Goal: Task Accomplishment & Management: Use online tool/utility

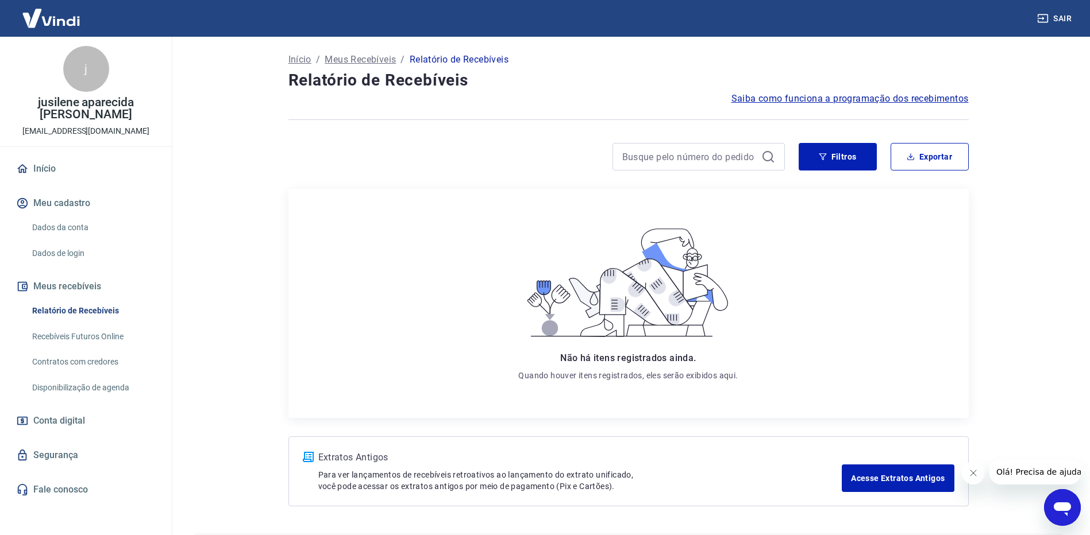
scroll to position [35, 0]
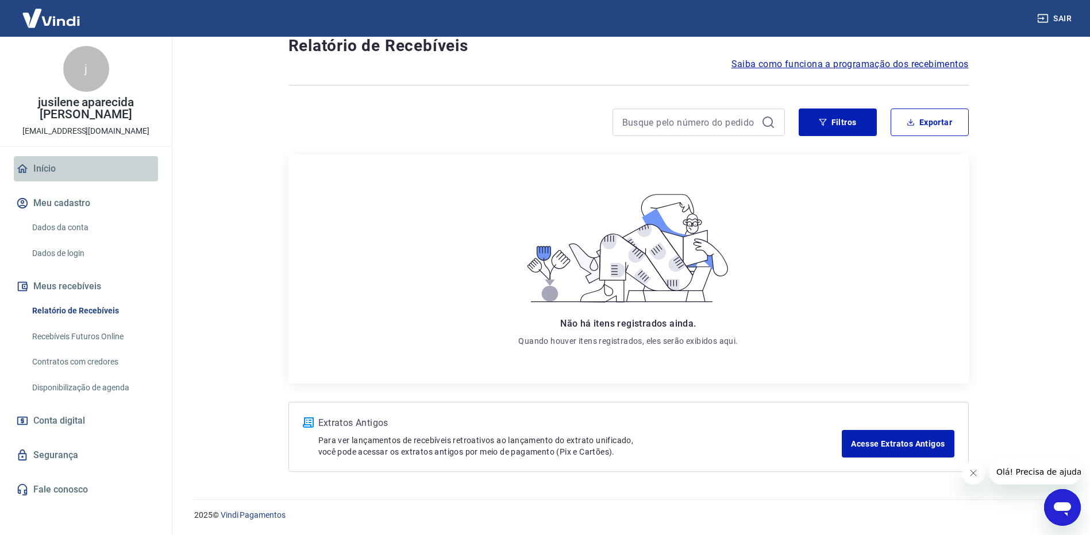
click at [55, 169] on link "Início" at bounding box center [86, 168] width 144 height 25
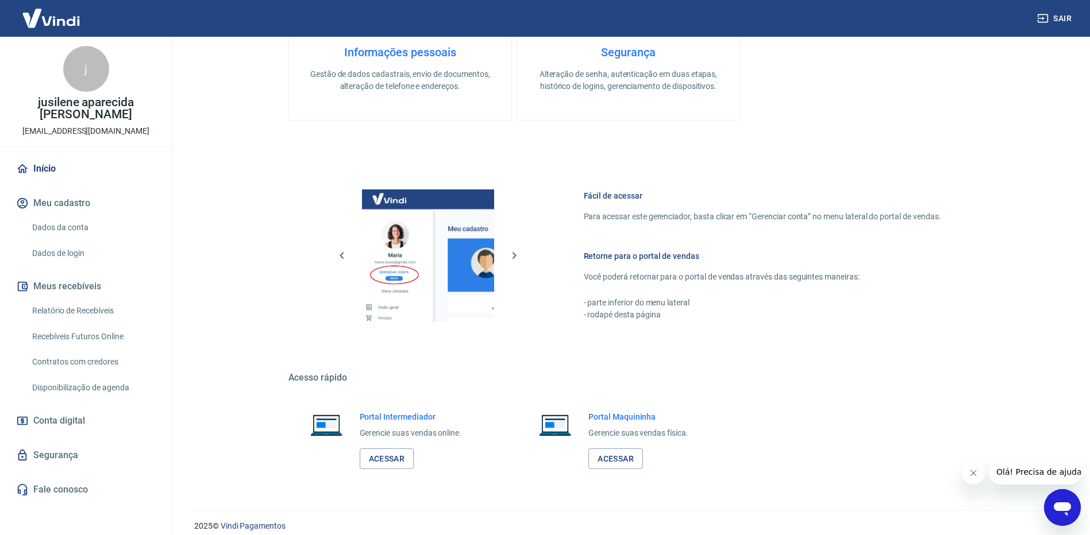
scroll to position [479, 0]
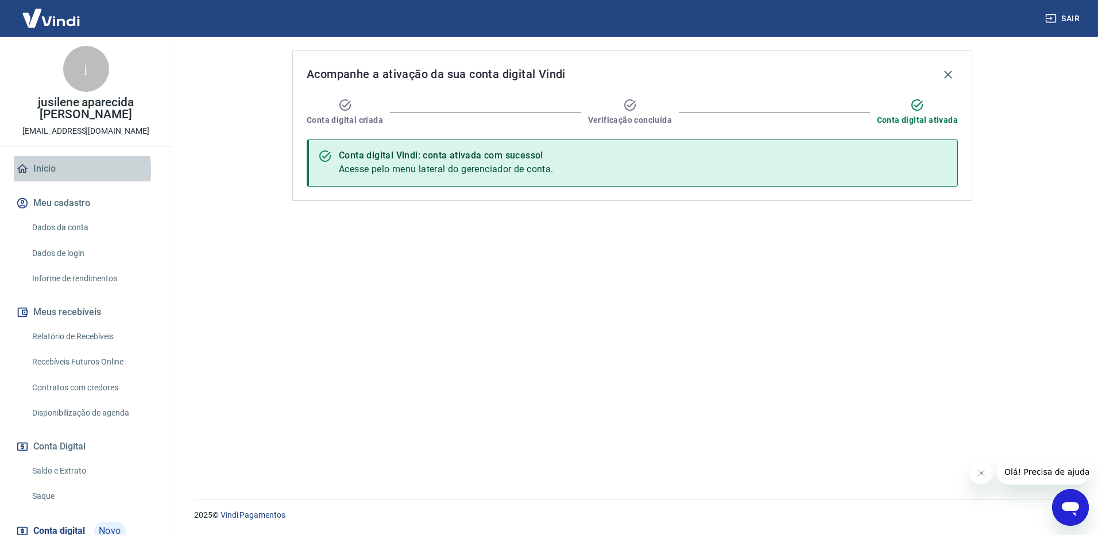
click at [40, 170] on link "Início" at bounding box center [86, 168] width 144 height 25
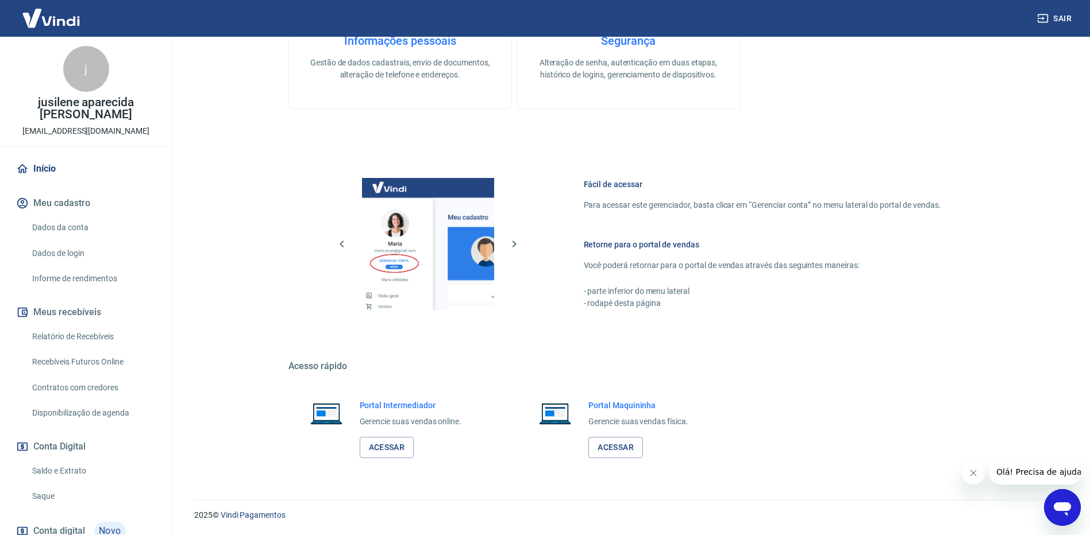
scroll to position [79, 0]
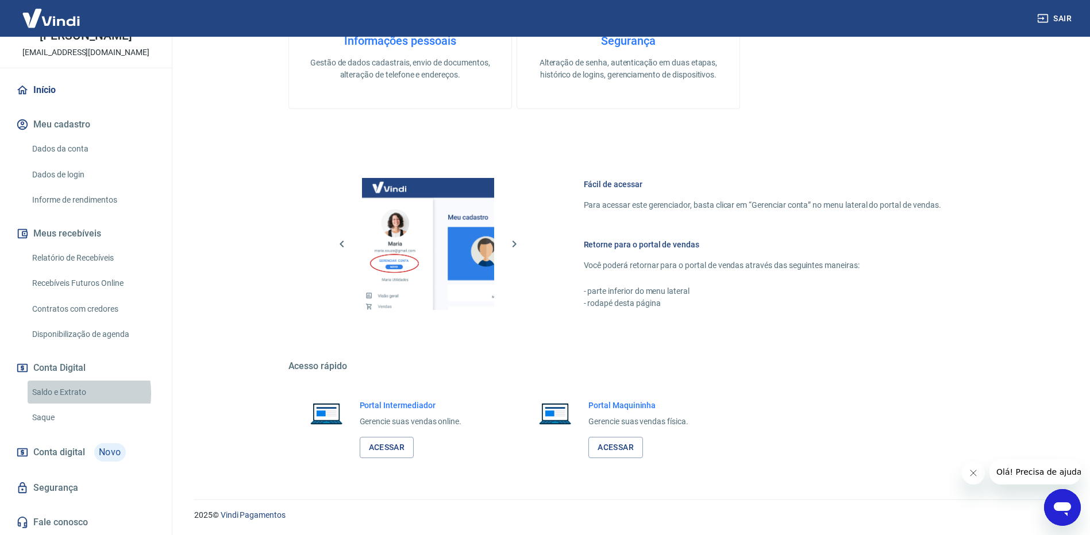
click at [53, 394] on link "Saldo e Extrato" at bounding box center [93, 393] width 130 height 24
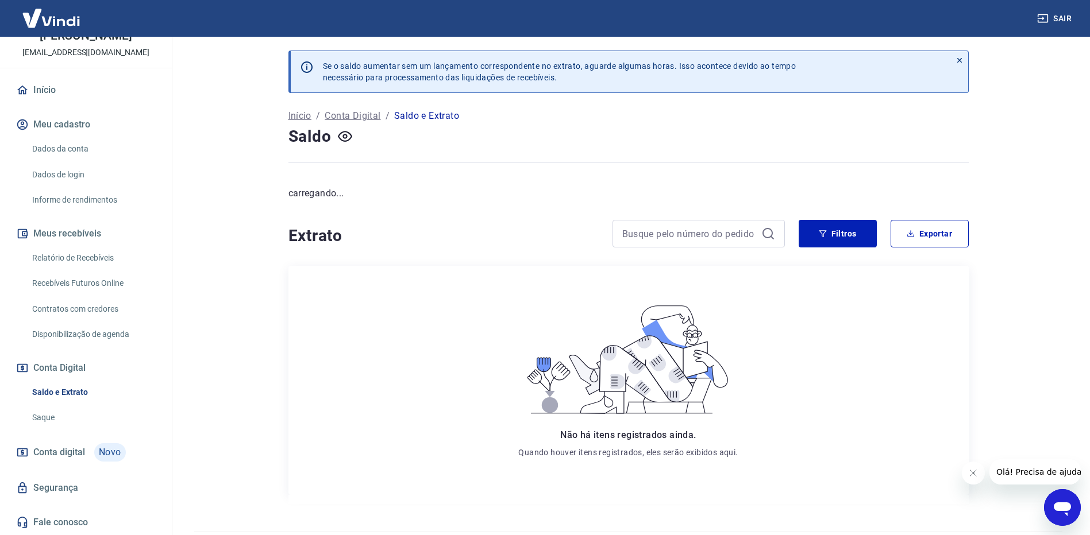
click at [52, 408] on link "Saque" at bounding box center [93, 418] width 130 height 24
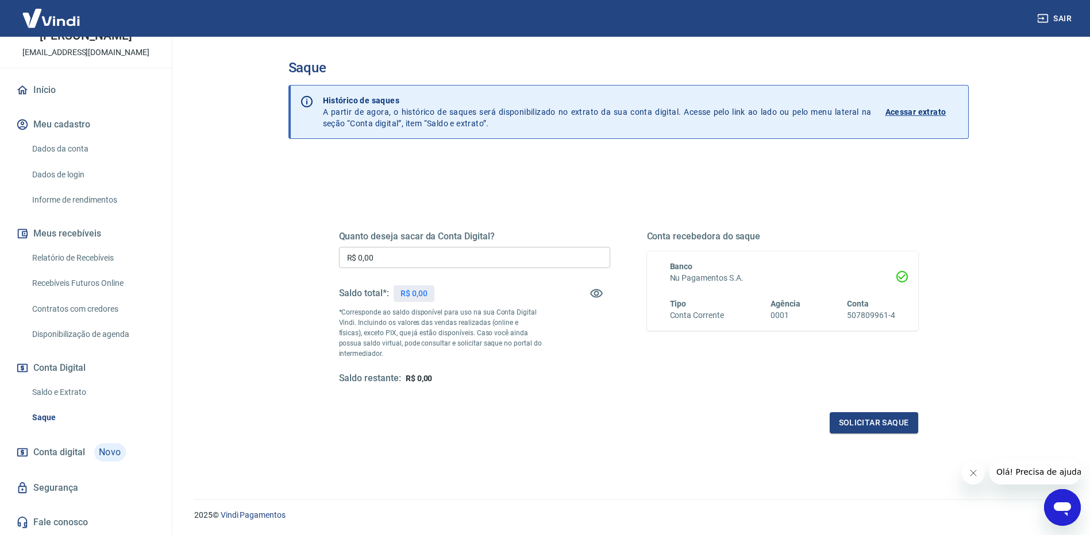
scroll to position [34, 0]
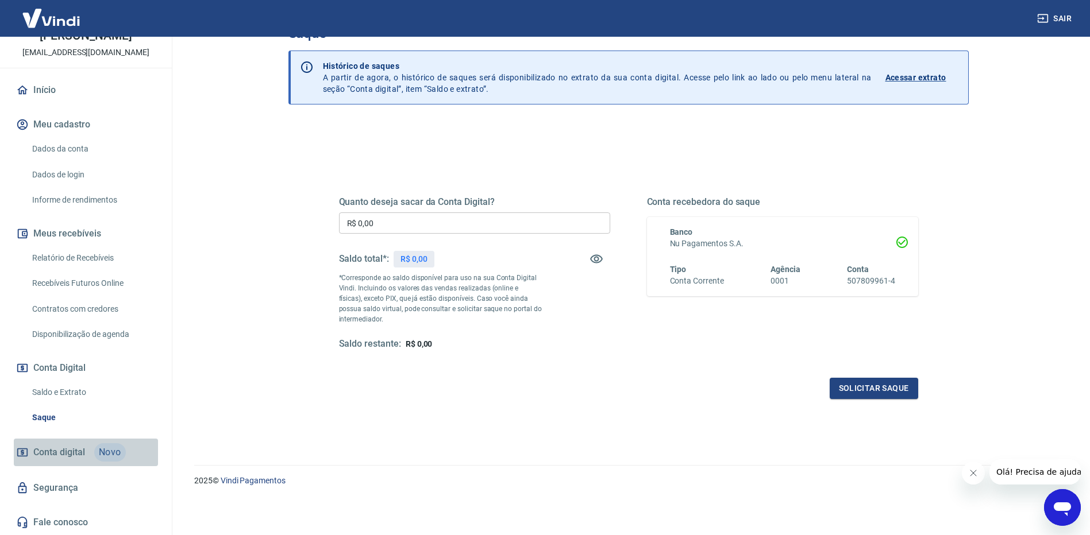
click at [100, 451] on span "Novo" at bounding box center [110, 453] width 32 height 18
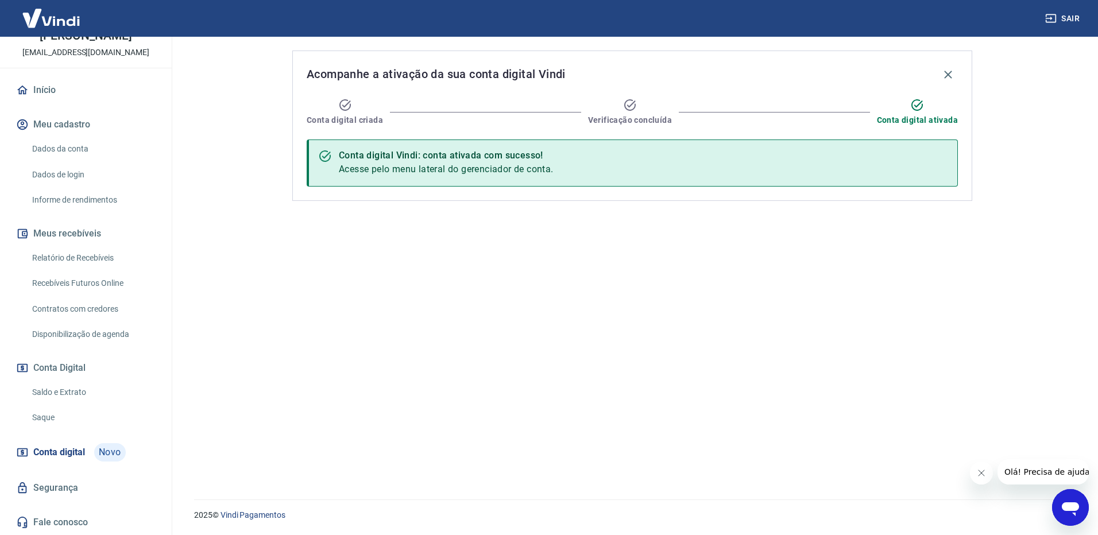
click at [55, 418] on link "Saque" at bounding box center [93, 418] width 130 height 24
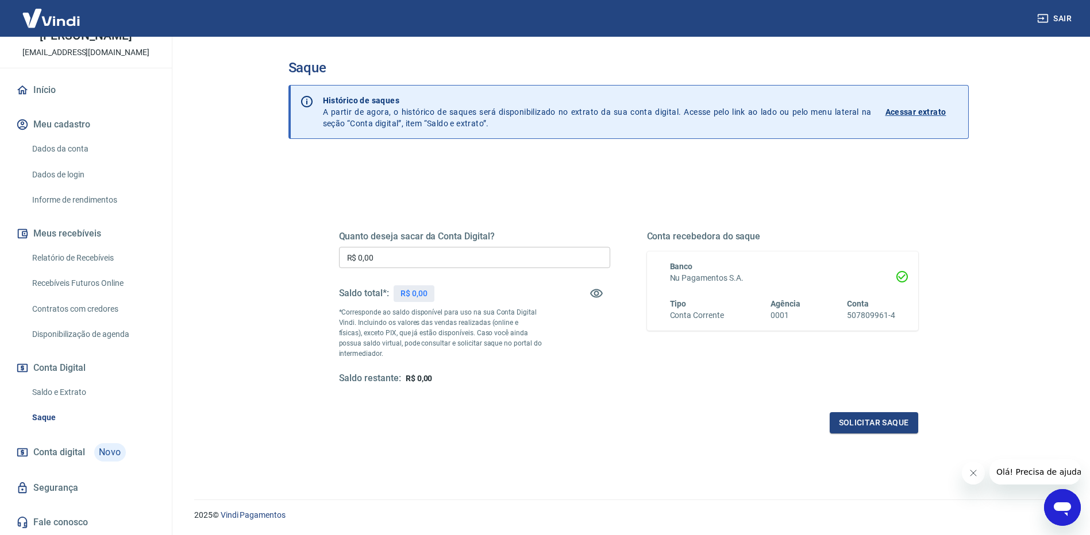
click at [95, 392] on link "Saldo e Extrato" at bounding box center [93, 393] width 130 height 24
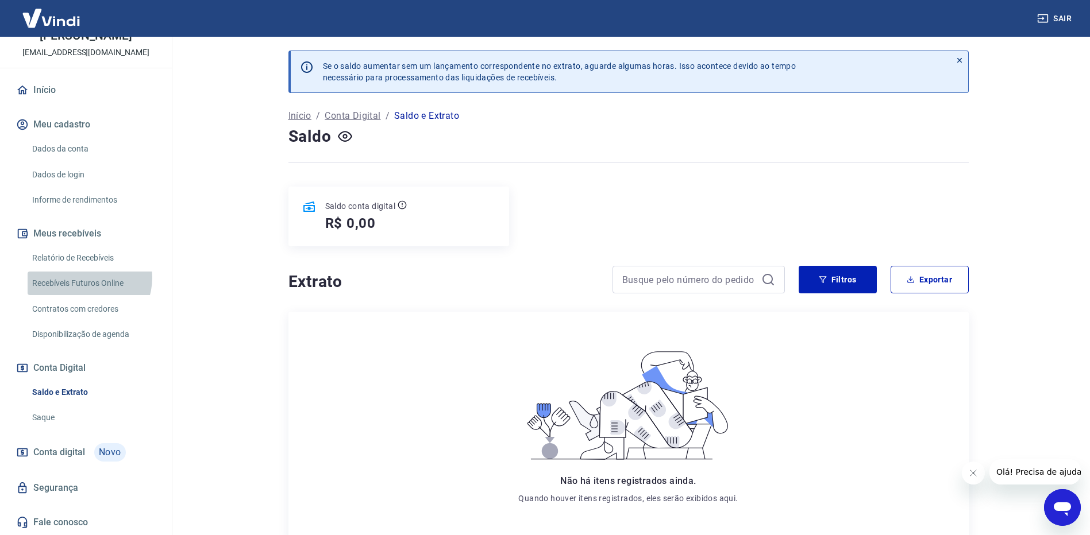
click at [86, 278] on link "Recebíveis Futuros Online" at bounding box center [93, 284] width 130 height 24
